Goal: Information Seeking & Learning: Stay updated

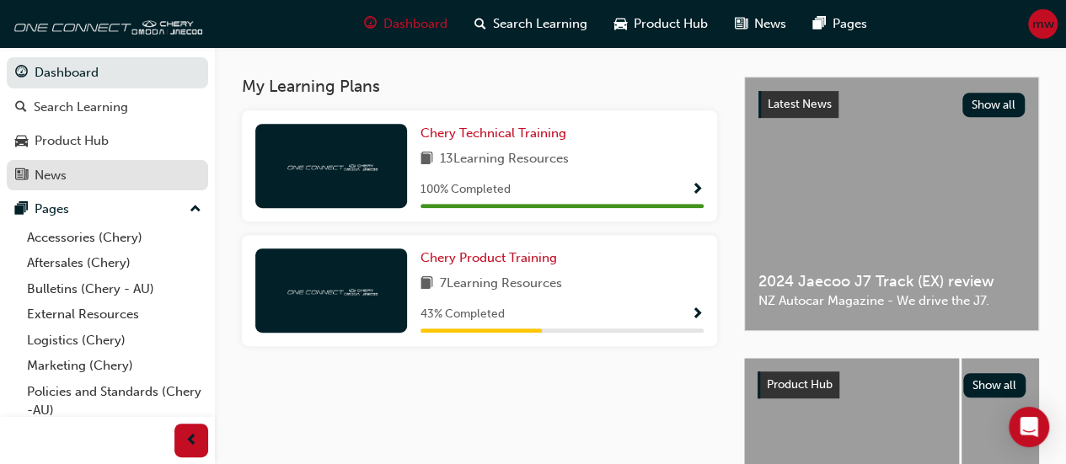
scroll to position [78, 0]
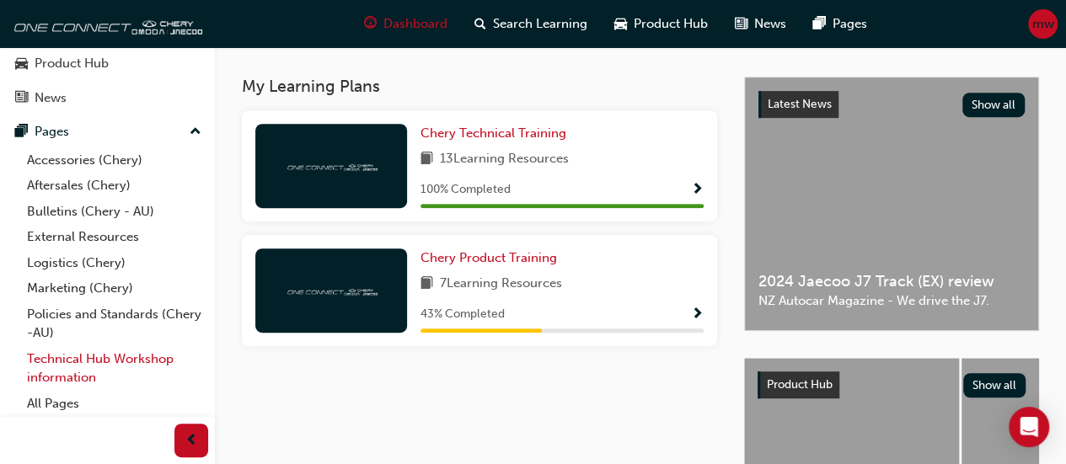
click at [116, 356] on link "Technical Hub Workshop information" at bounding box center [114, 368] width 188 height 45
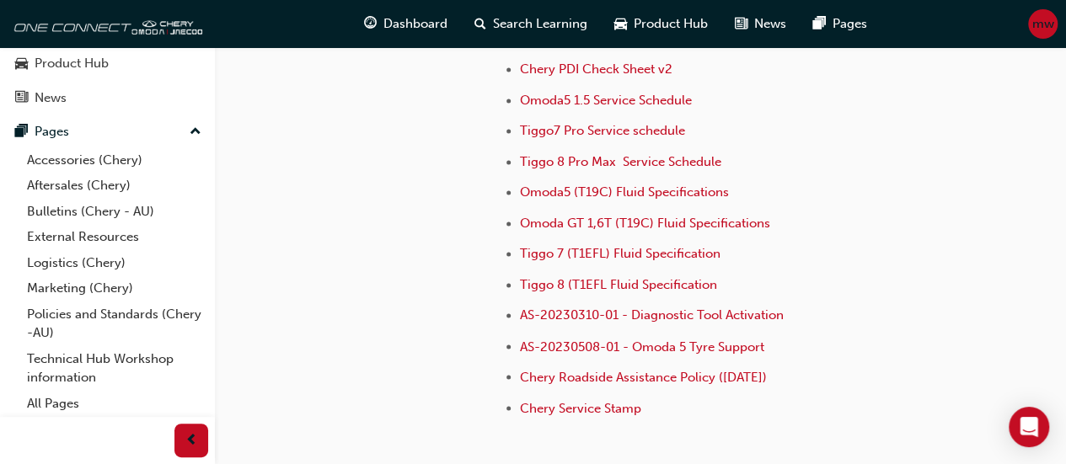
scroll to position [1381, 0]
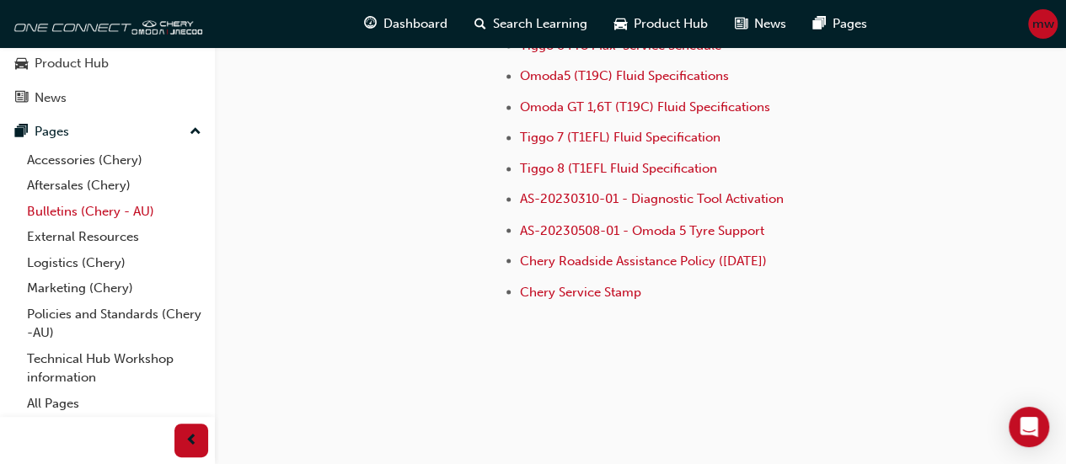
drag, startPoint x: 101, startPoint y: 217, endPoint x: 84, endPoint y: 211, distance: 17.9
click at [84, 211] on link "Bulletins (Chery - AU)" at bounding box center [114, 212] width 188 height 26
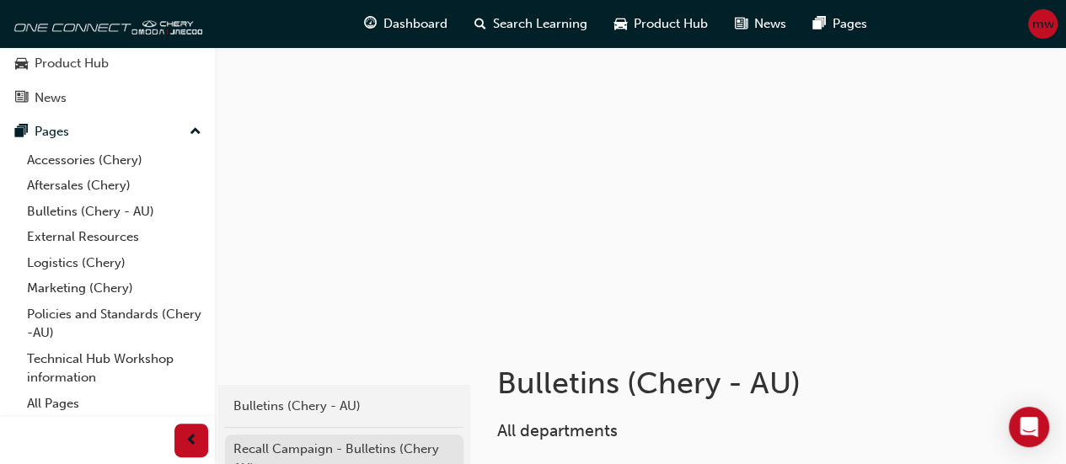
click at [369, 445] on div "Recall Campaign - Bulletins (Chery AU)" at bounding box center [344, 459] width 222 height 38
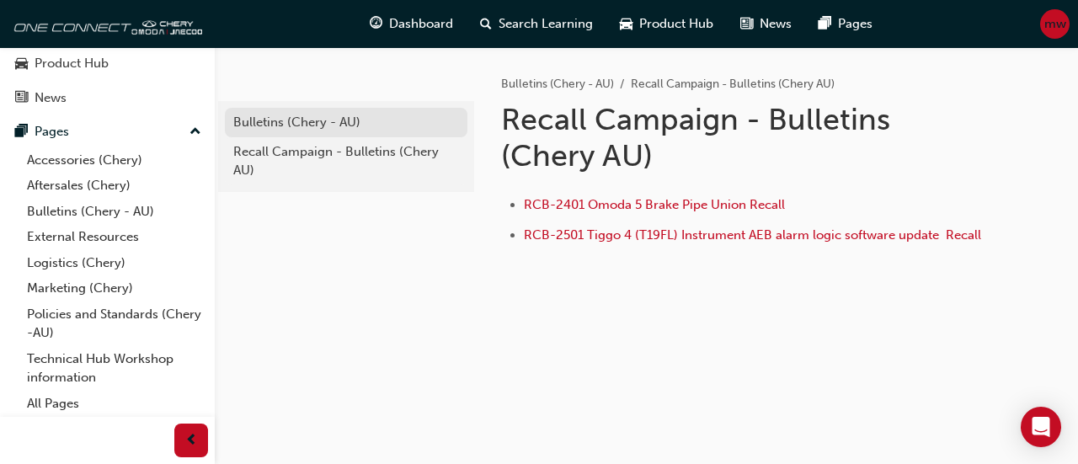
click at [275, 118] on div "Bulletins (Chery - AU)" at bounding box center [346, 122] width 226 height 19
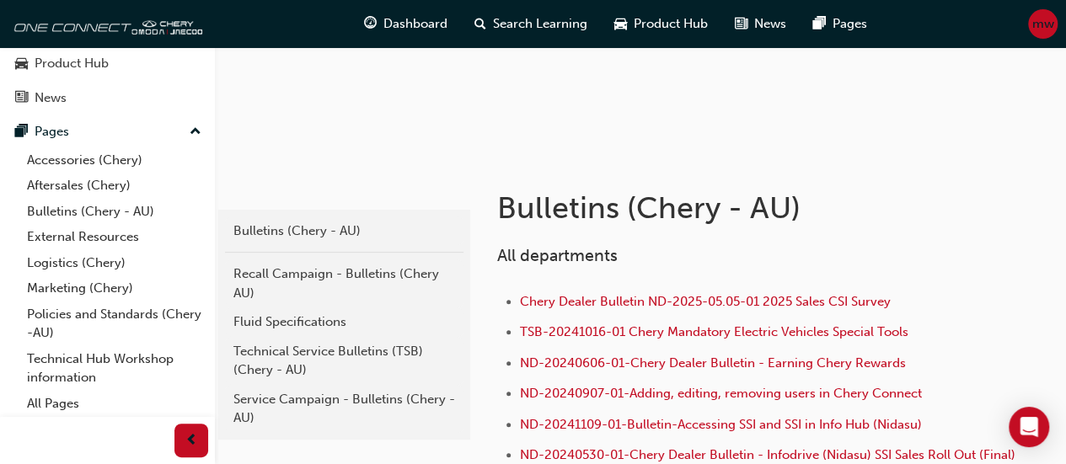
scroll to position [305, 0]
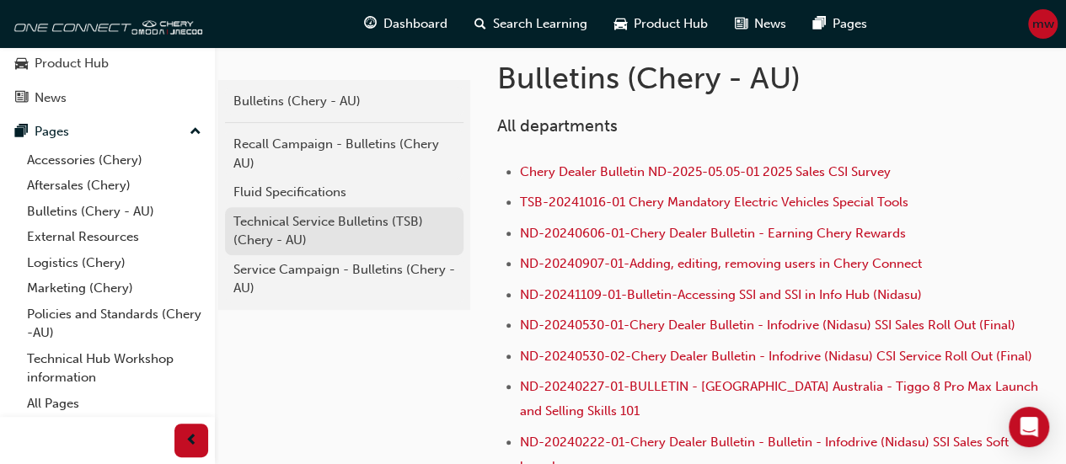
click at [312, 220] on div "Technical Service Bulletins (TSB) (Chery - AU)" at bounding box center [344, 231] width 222 height 38
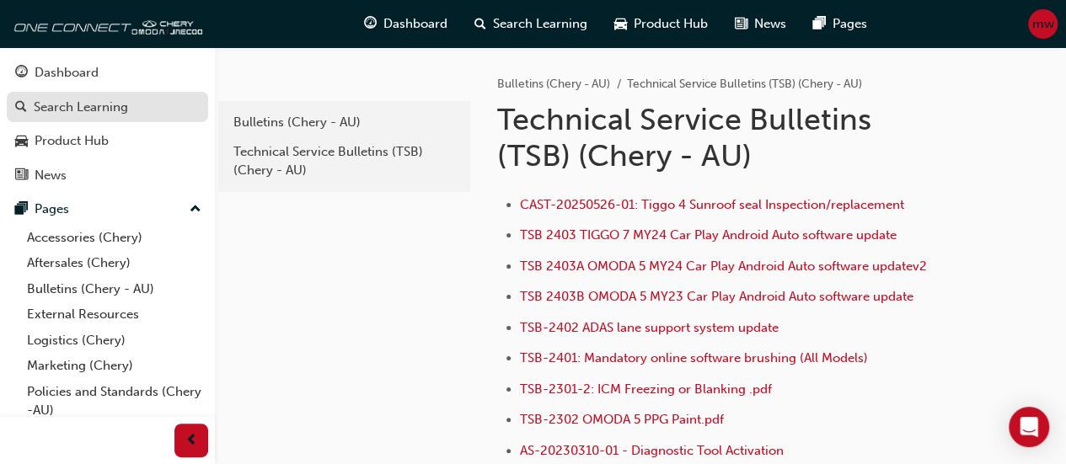
click at [94, 109] on div "Search Learning" at bounding box center [81, 107] width 94 height 19
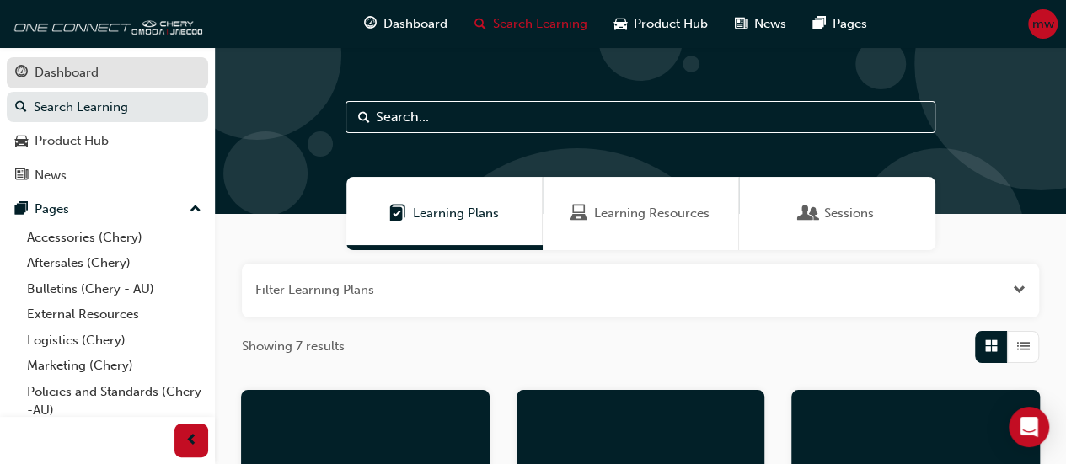
click at [88, 61] on link "Dashboard" at bounding box center [107, 72] width 201 height 31
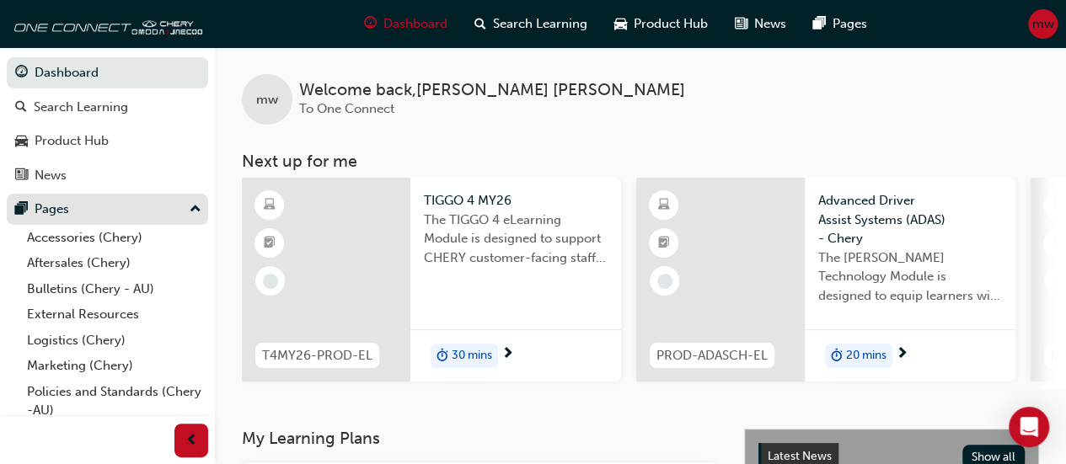
click at [56, 208] on div "Pages" at bounding box center [52, 209] width 35 height 19
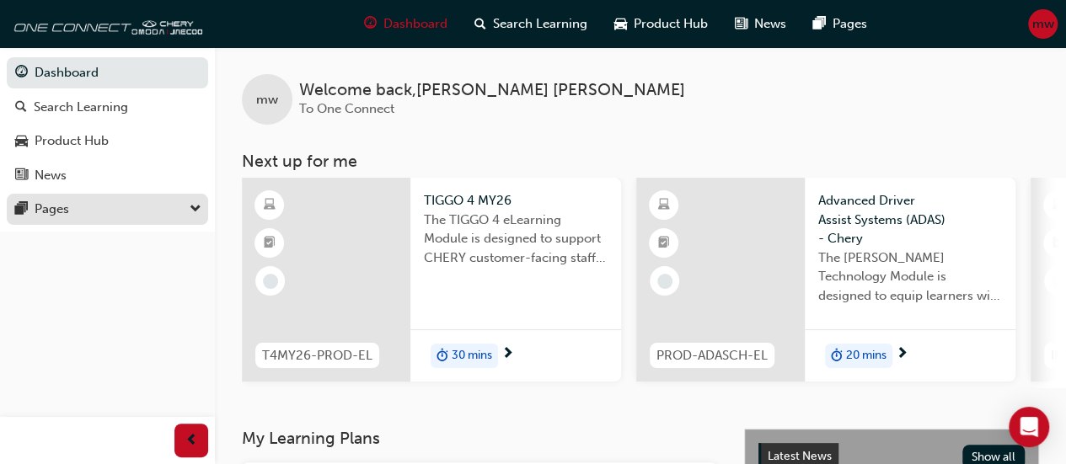
drag, startPoint x: 56, startPoint y: 208, endPoint x: 28, endPoint y: 211, distance: 28.8
click at [28, 211] on div "Pages" at bounding box center [107, 209] width 184 height 21
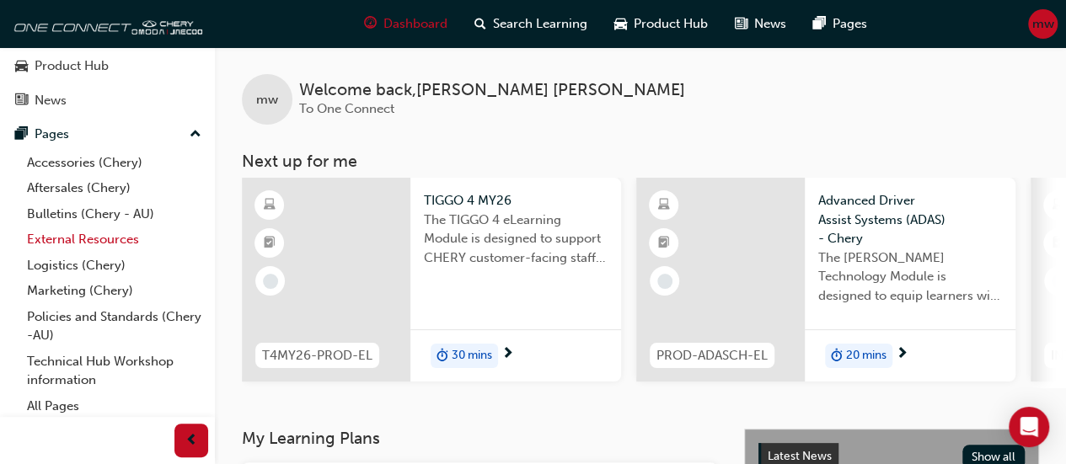
scroll to position [78, 0]
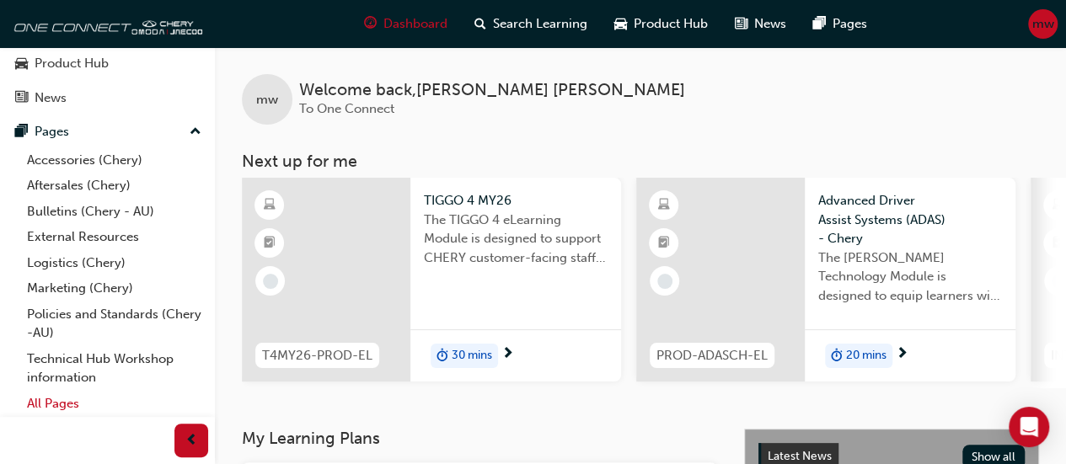
click at [67, 396] on link "All Pages" at bounding box center [114, 404] width 188 height 26
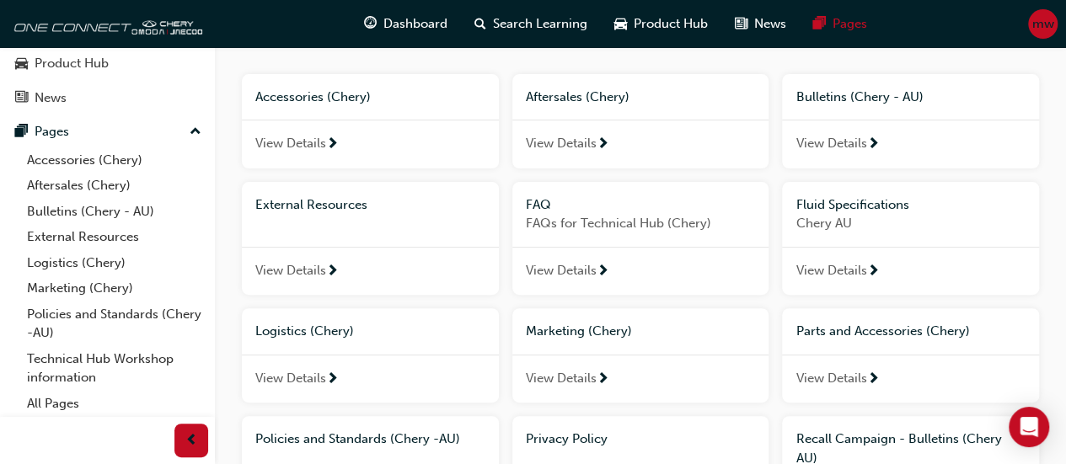
scroll to position [148, 0]
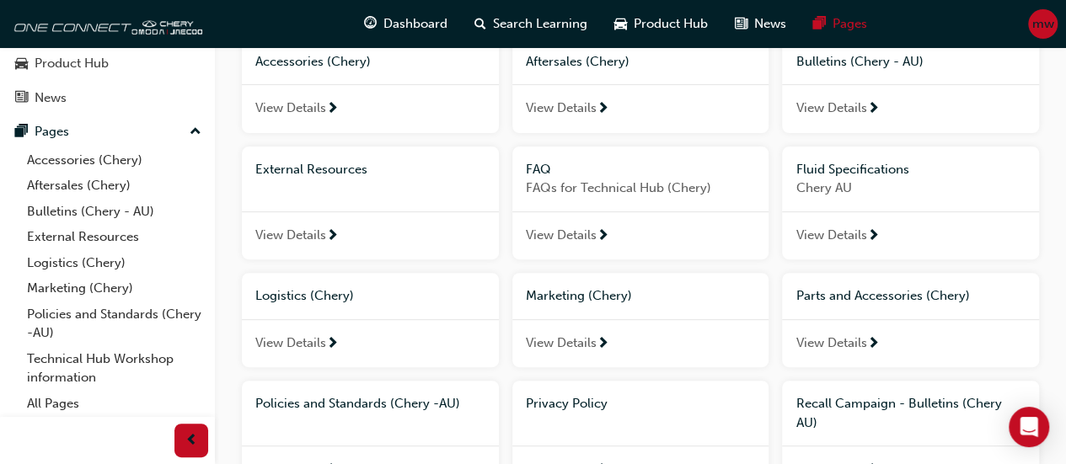
click at [837, 100] on span "View Details" at bounding box center [830, 108] width 71 height 19
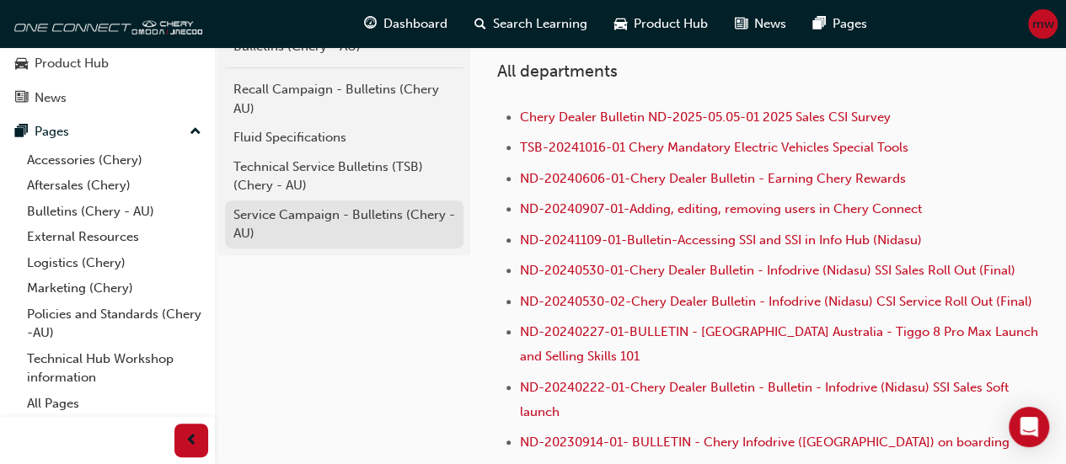
scroll to position [361, 0]
click at [391, 219] on div "Service Campaign - Bulletins (Chery - AU)" at bounding box center [344, 224] width 222 height 38
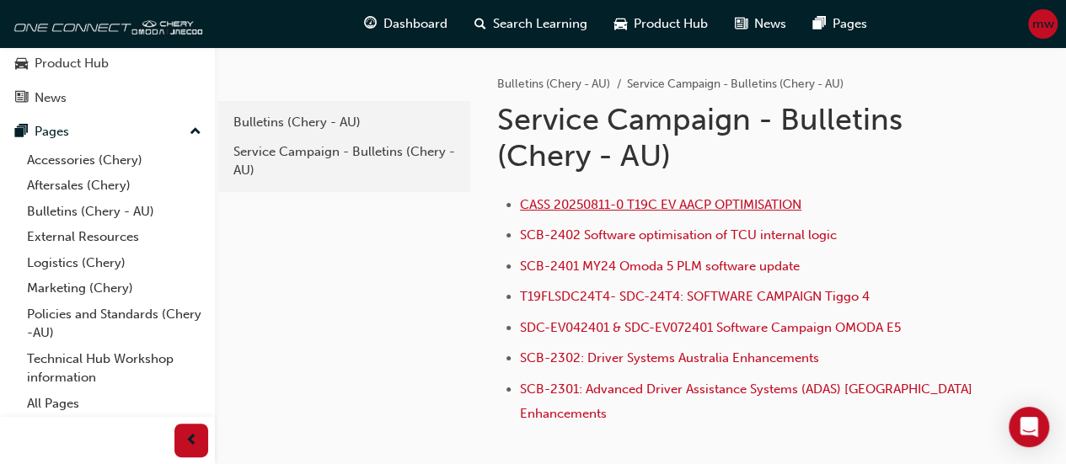
click at [564, 202] on span "CASS 20250811-0 T19C EV AACP OPTIMISATION" at bounding box center [660, 204] width 281 height 15
